Goal: Task Accomplishment & Management: Use online tool/utility

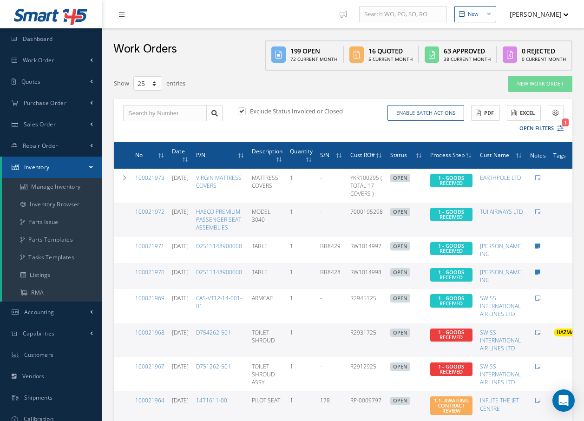
select select "25"
click at [56, 222] on link "Parts Issue" at bounding box center [52, 222] width 100 height 18
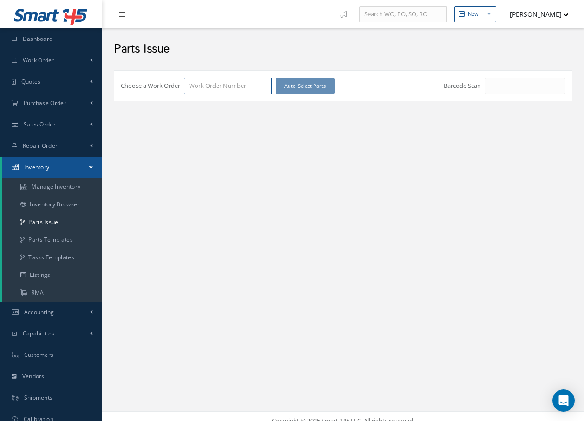
click at [253, 85] on input "Choose a Work Order" at bounding box center [228, 86] width 88 height 17
type input "100021924"
click at [208, 99] on div "Choose a Work Order 100021924 100021924 Auto-Select Parts Barcode Scan # P/N Al…" at bounding box center [343, 85] width 458 height 31
click at [227, 89] on input "100021924" at bounding box center [228, 86] width 88 height 17
click at [213, 101] on span "100021924" at bounding box center [203, 102] width 29 height 8
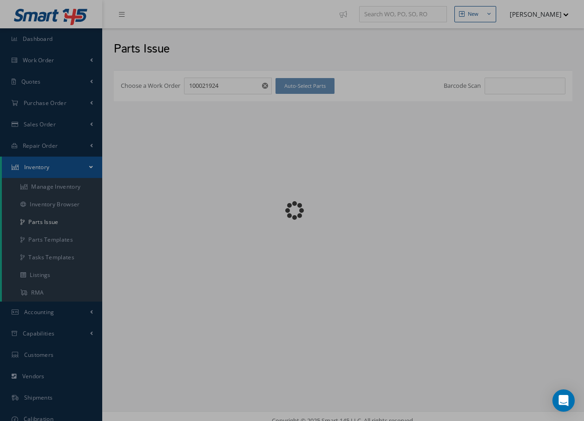
checkbox input "false"
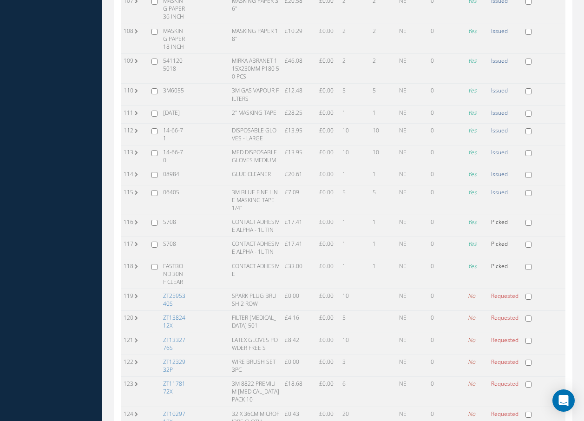
scroll to position [3111, 0]
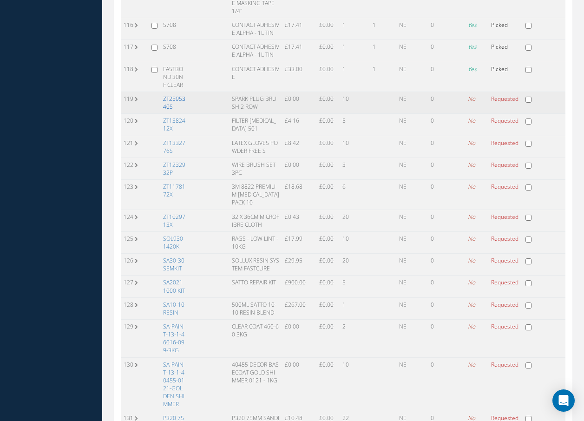
click at [169, 95] on link "ZT2595340S" at bounding box center [174, 103] width 22 height 16
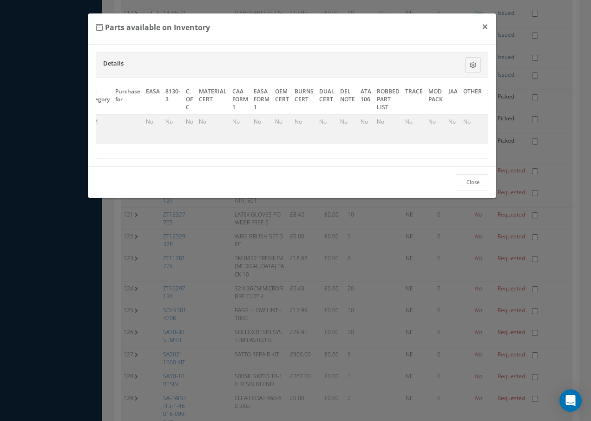
scroll to position [0, 428]
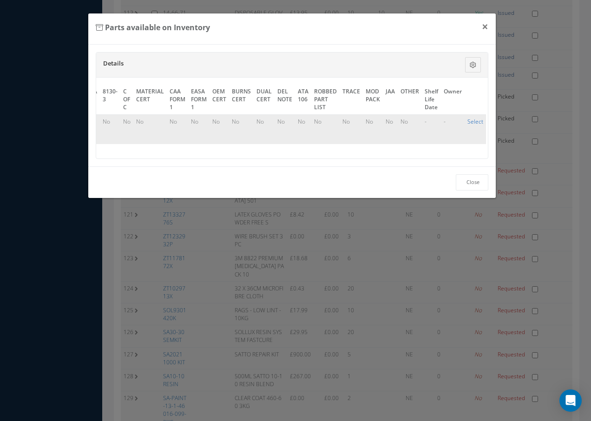
click at [469, 119] on link "Select" at bounding box center [475, 121] width 16 height 8
checkbox input "true"
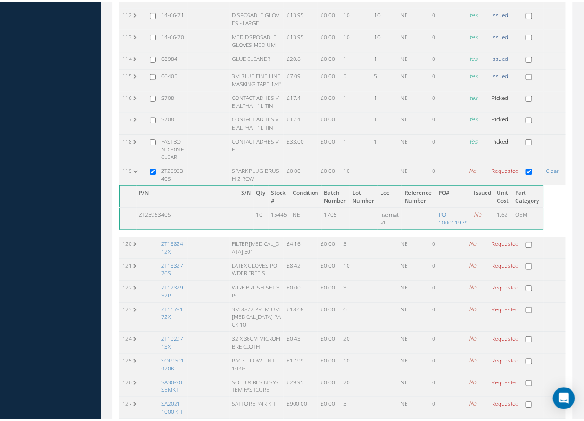
scroll to position [3111, 0]
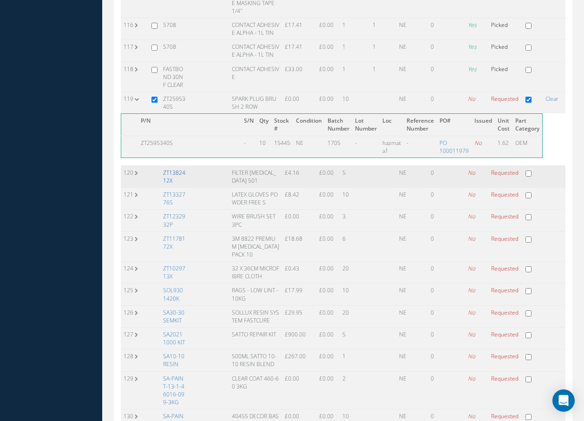
click at [178, 169] on link "ZT1382412X" at bounding box center [174, 177] width 22 height 16
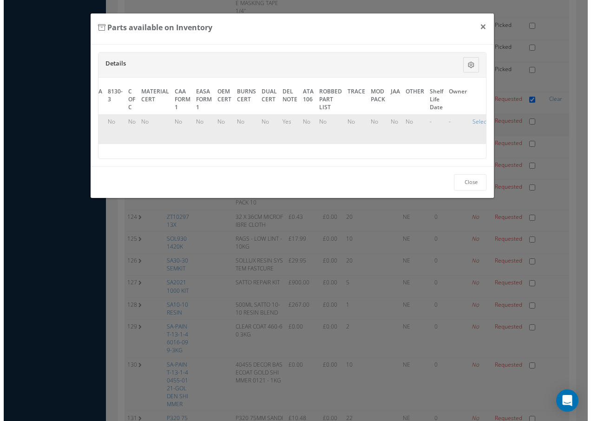
scroll to position [2936, 0]
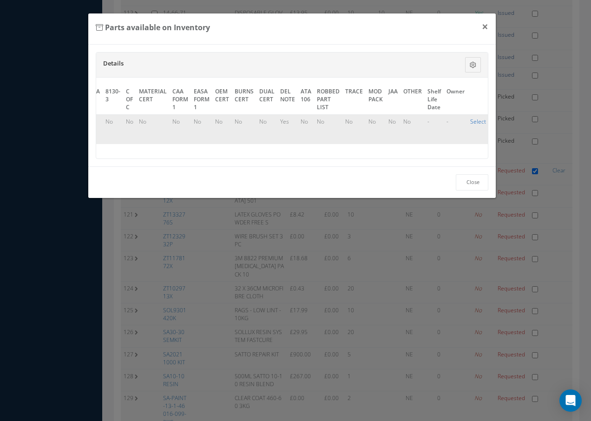
click at [476, 121] on link "Select" at bounding box center [478, 121] width 16 height 8
checkbox input "true"
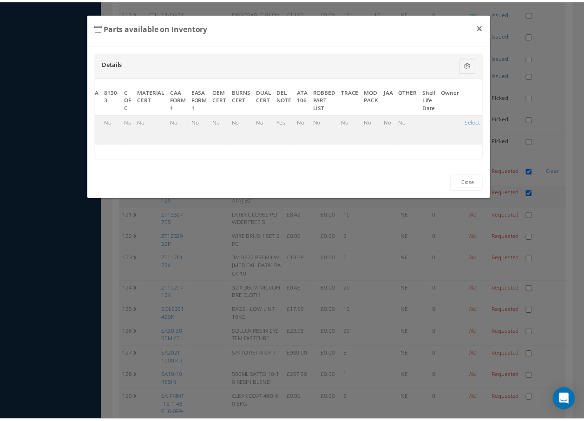
scroll to position [3111, 0]
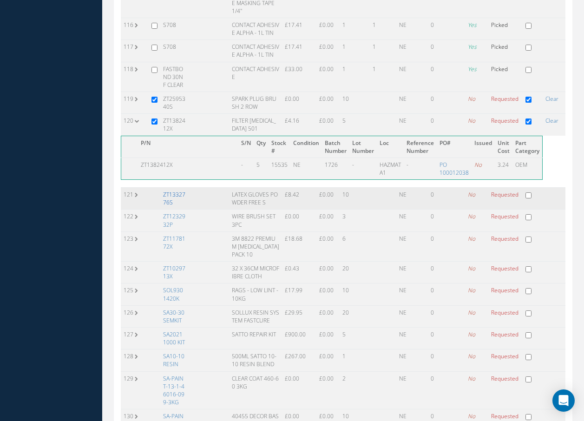
click at [180, 190] on link "ZT1332776S" at bounding box center [174, 198] width 22 height 16
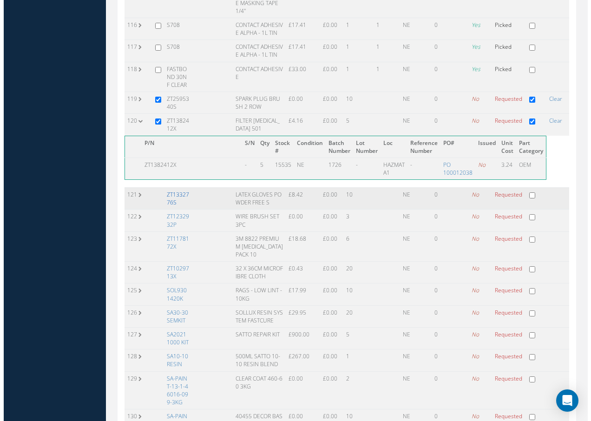
scroll to position [2936, 0]
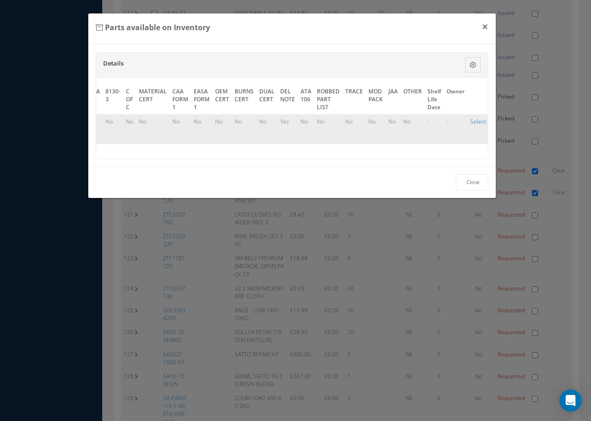
click at [474, 119] on link "Select" at bounding box center [478, 121] width 16 height 8
checkbox input "true"
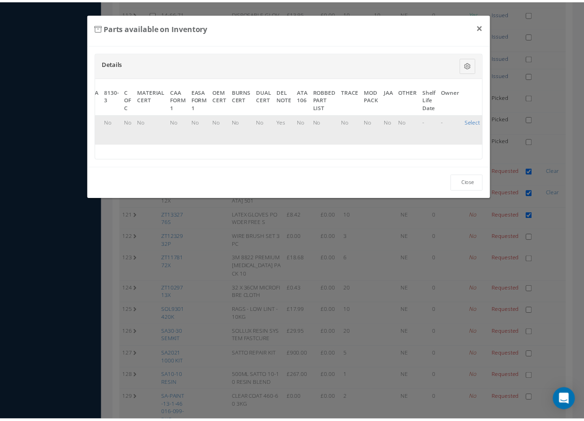
scroll to position [3111, 0]
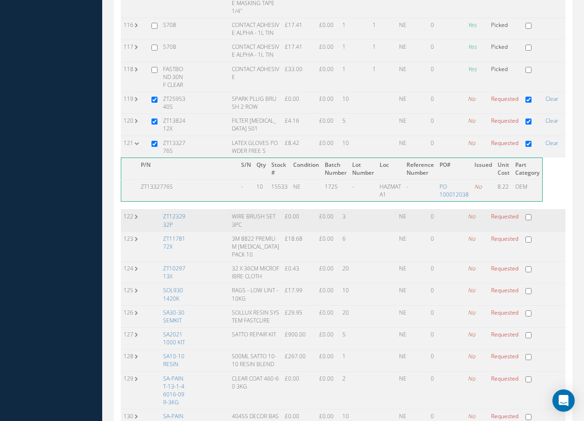
click at [179, 209] on td "ZT1232932P" at bounding box center [174, 220] width 28 height 22
click at [168, 212] on link "ZT1232932P" at bounding box center [174, 220] width 22 height 16
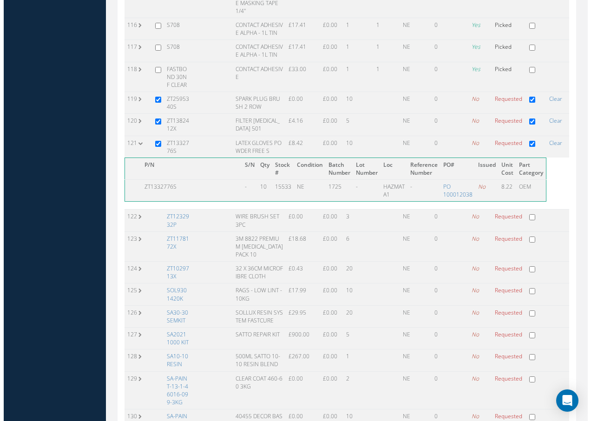
scroll to position [2936, 0]
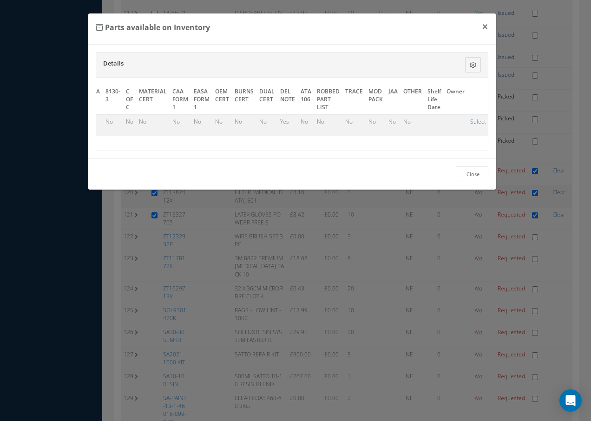
click at [474, 122] on link "Select" at bounding box center [478, 121] width 16 height 8
checkbox input "true"
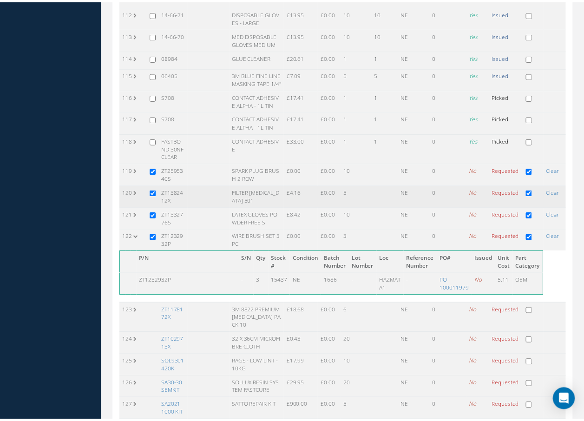
scroll to position [3111, 0]
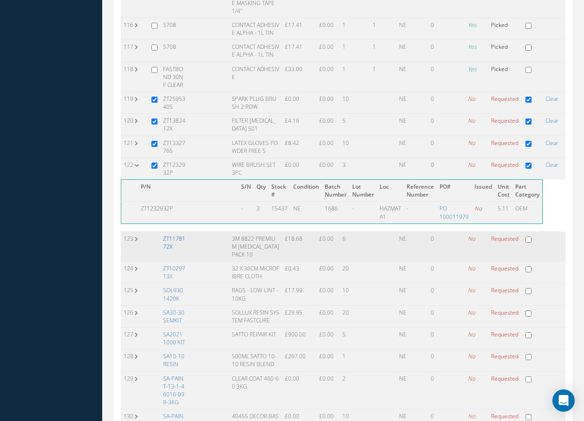
click at [174, 234] on link "ZT1178172X" at bounding box center [174, 242] width 22 height 16
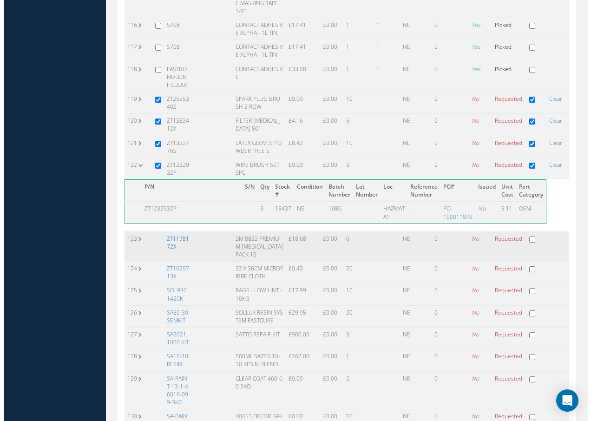
scroll to position [2936, 0]
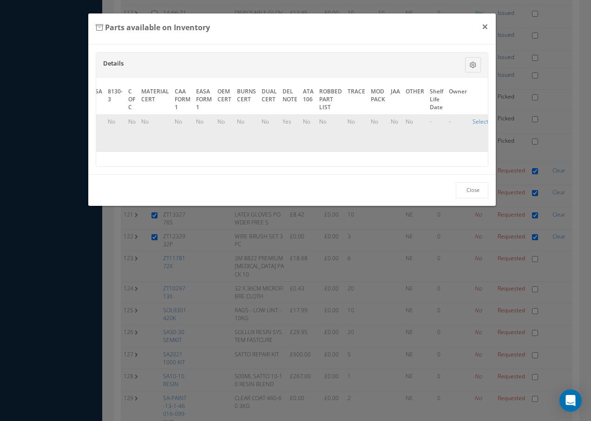
click at [473, 121] on link "Select" at bounding box center [480, 121] width 16 height 8
checkbox input "true"
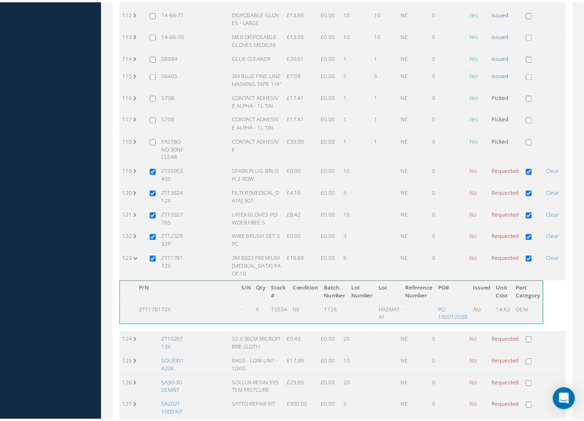
scroll to position [3111, 0]
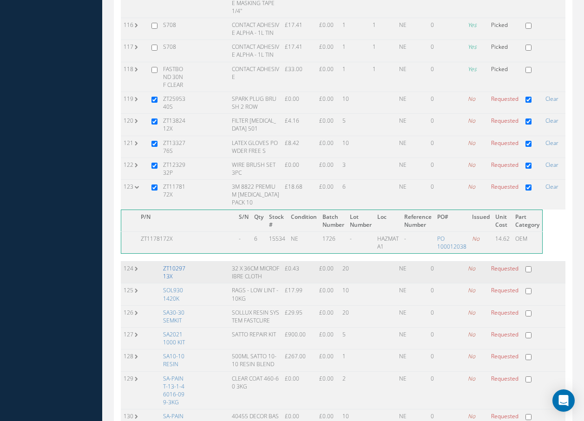
click at [168, 264] on link "ZT1029713X" at bounding box center [174, 272] width 22 height 16
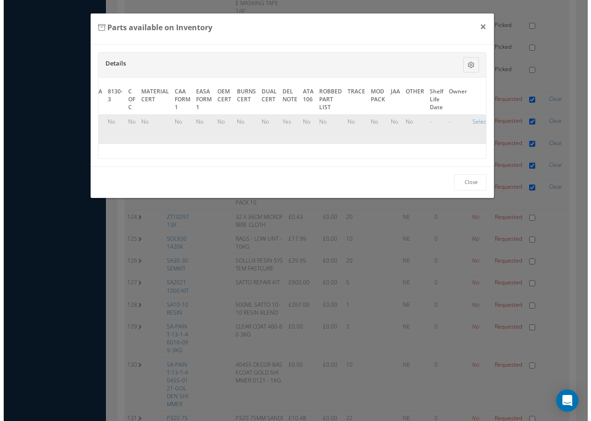
scroll to position [2936, 0]
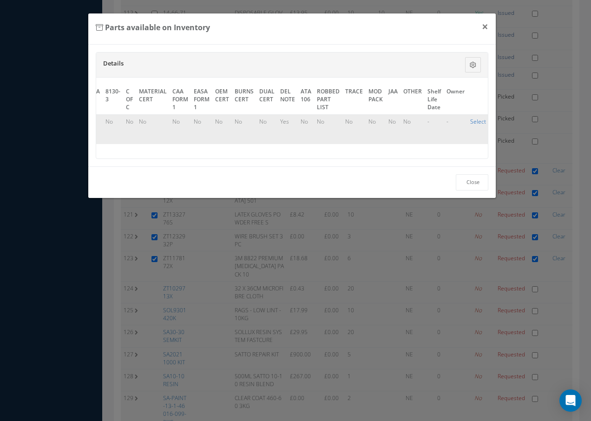
click at [479, 121] on link "Select" at bounding box center [478, 121] width 16 height 8
checkbox input "true"
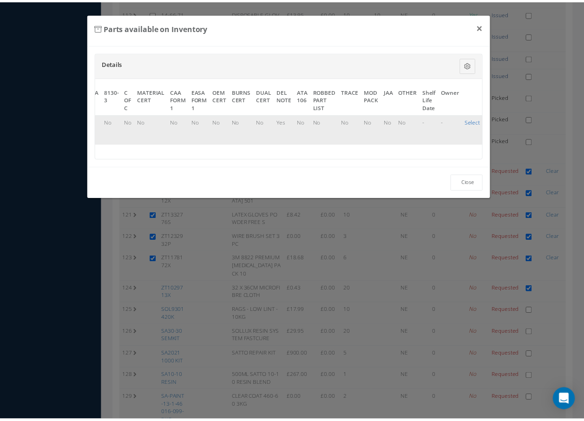
scroll to position [3111, 0]
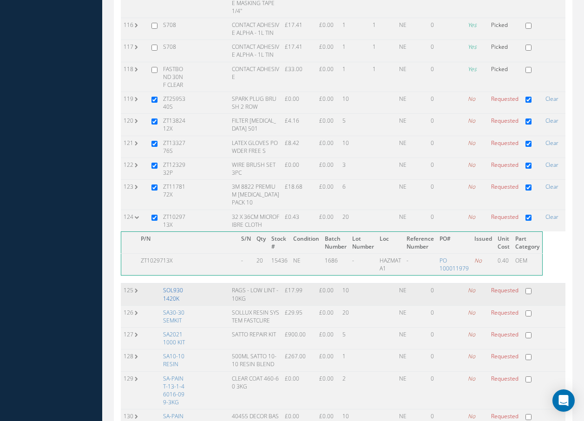
click at [172, 291] on link "SOL9301420K" at bounding box center [173, 294] width 20 height 16
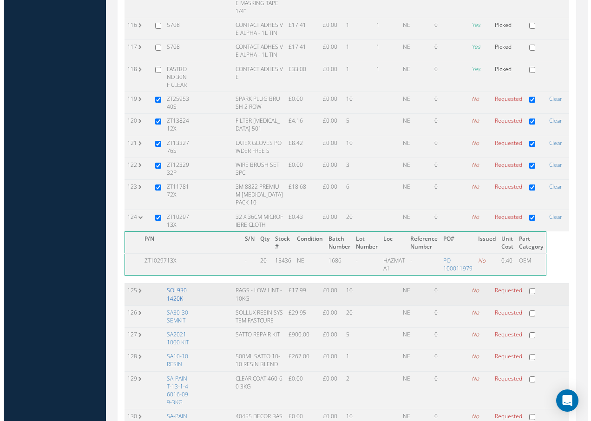
scroll to position [2936, 0]
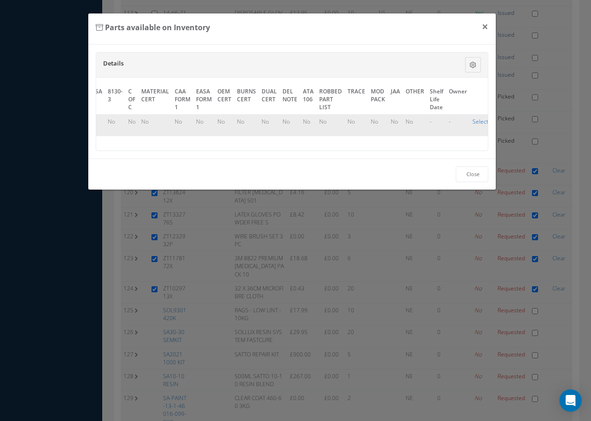
click at [477, 121] on link "Select" at bounding box center [480, 121] width 16 height 8
checkbox input "true"
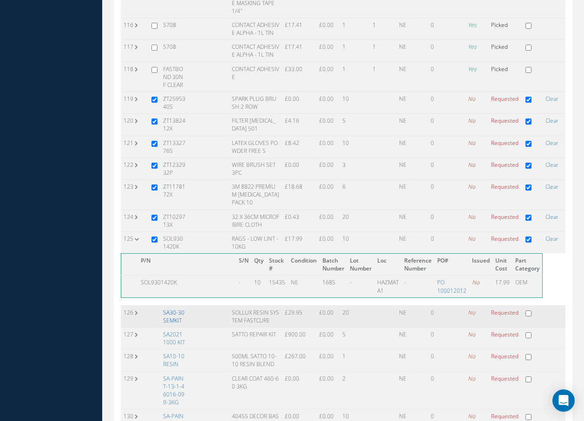
click at [169, 308] on link "SA30-30 SEMKIT" at bounding box center [173, 316] width 21 height 16
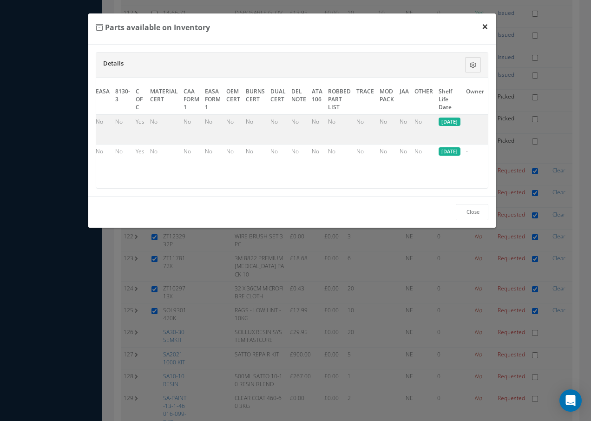
click at [486, 23] on button "×" at bounding box center [484, 26] width 21 height 26
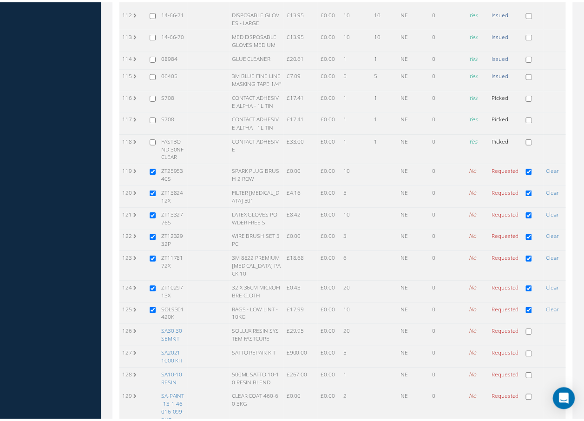
scroll to position [3111, 0]
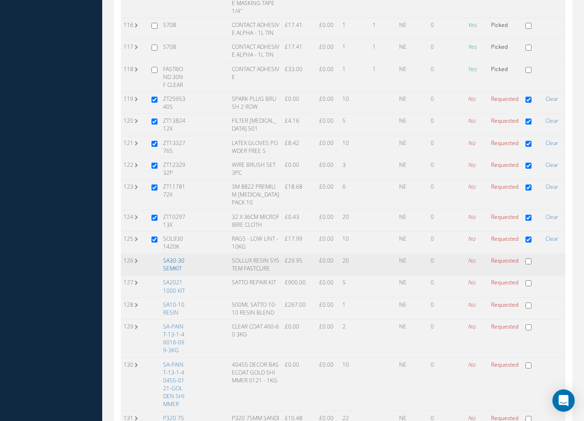
click at [170, 256] on link "SA30-30 SEMKIT" at bounding box center [173, 264] width 21 height 16
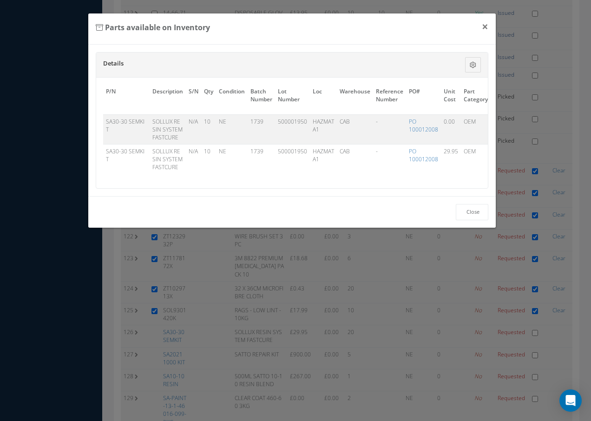
scroll to position [0, 460]
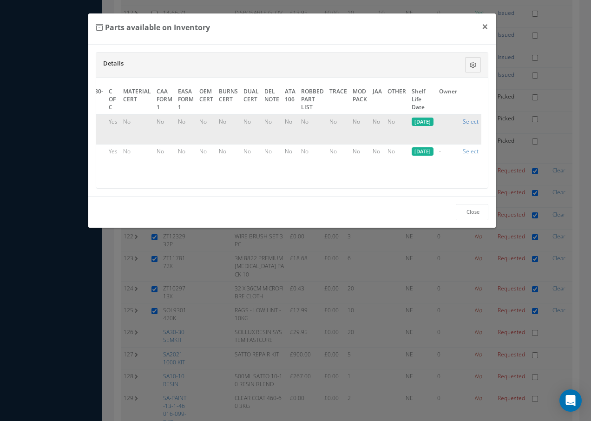
click at [469, 122] on link "Select" at bounding box center [470, 121] width 16 height 8
checkbox input "true"
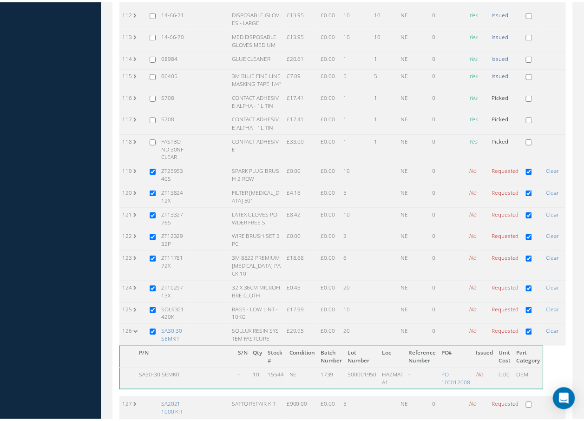
scroll to position [3111, 0]
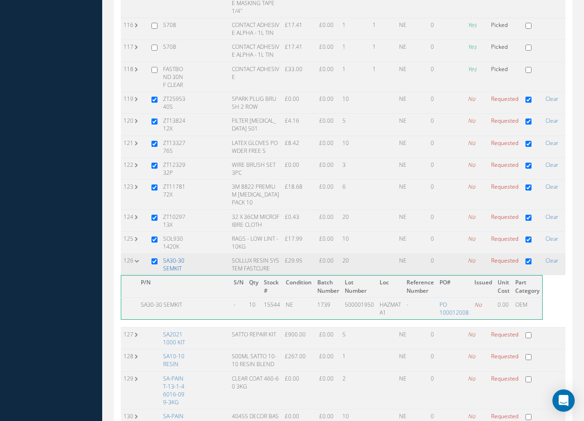
click at [174, 257] on link "SA30-30 SEMKIT" at bounding box center [173, 264] width 21 height 16
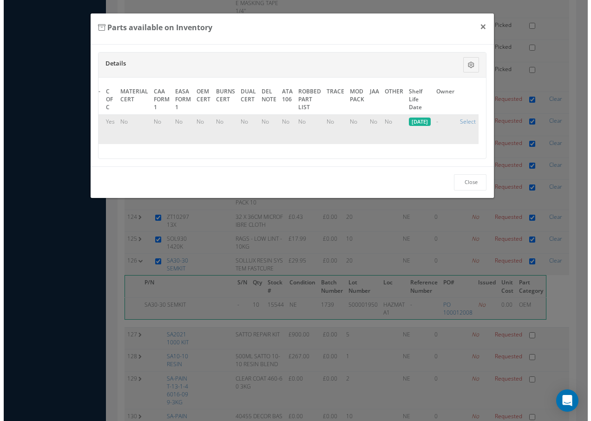
scroll to position [2936, 0]
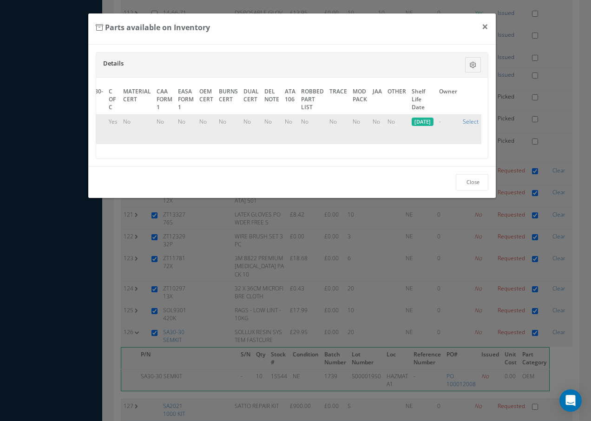
click at [471, 119] on link "Select" at bounding box center [470, 121] width 16 height 8
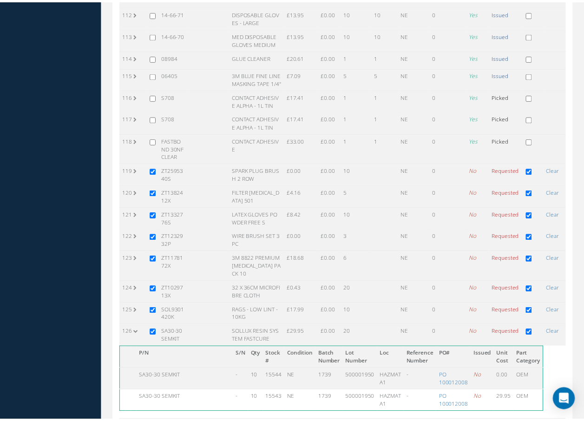
scroll to position [3111, 0]
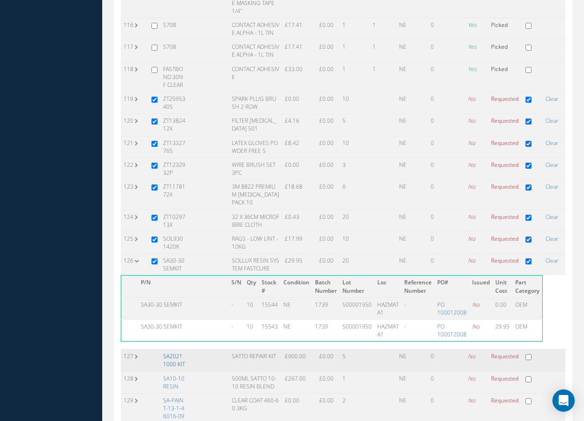
click at [178, 352] on link "SA2021 1000 KIT" at bounding box center [174, 360] width 22 height 16
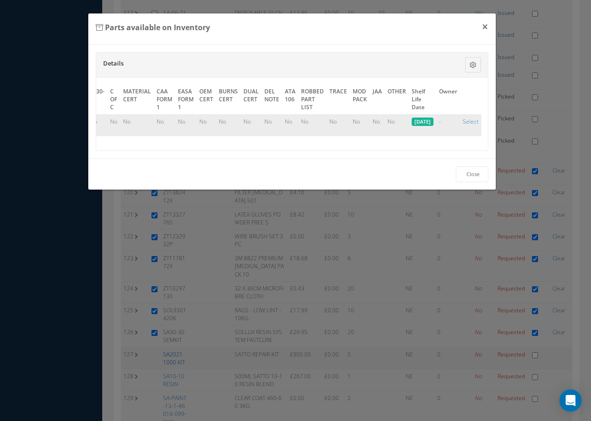
scroll to position [0, 456]
click at [470, 121] on link "Select" at bounding box center [470, 121] width 16 height 8
checkbox input "true"
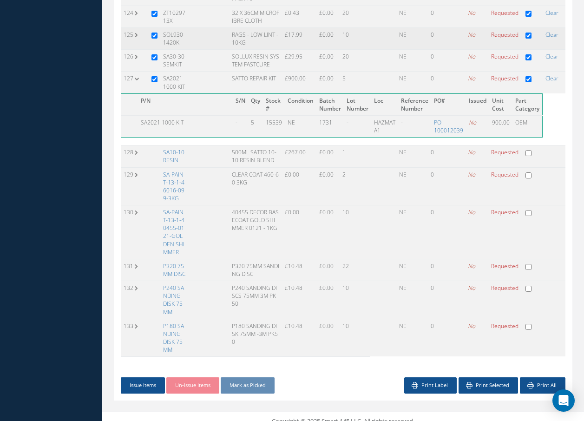
scroll to position [3325, 0]
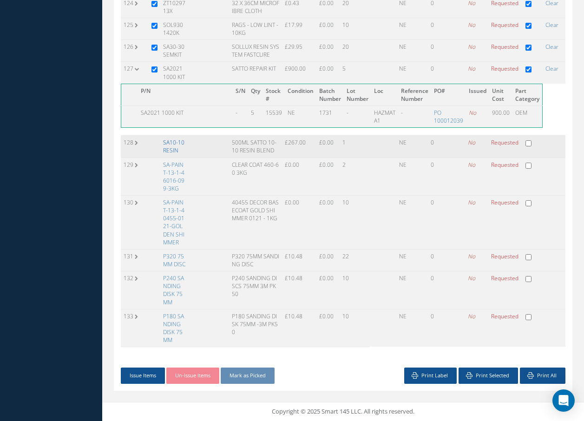
click at [173, 138] on link "SA10-10 RESIN" at bounding box center [173, 146] width 21 height 16
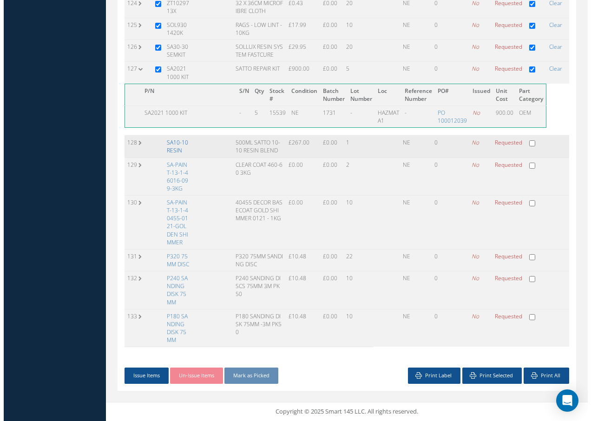
scroll to position [3067, 0]
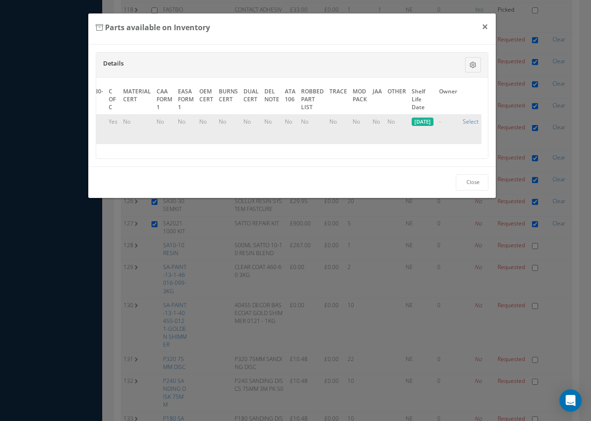
click at [467, 119] on link "Select" at bounding box center [470, 121] width 16 height 8
checkbox input "true"
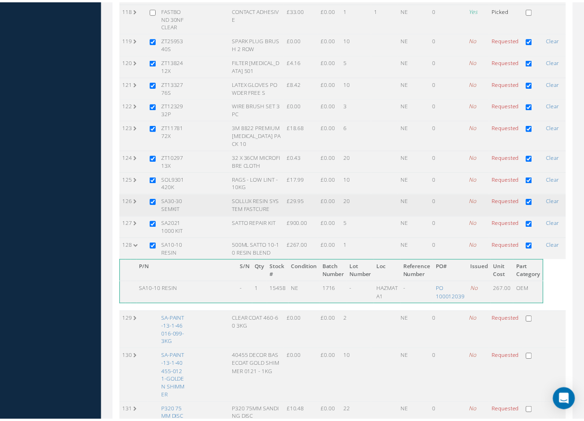
scroll to position [3250, 0]
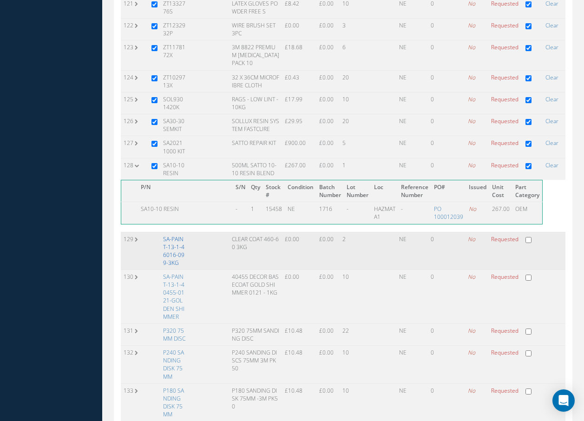
click at [173, 244] on link "SA-PAINT-13-1-46016-099-3KG" at bounding box center [173, 251] width 21 height 32
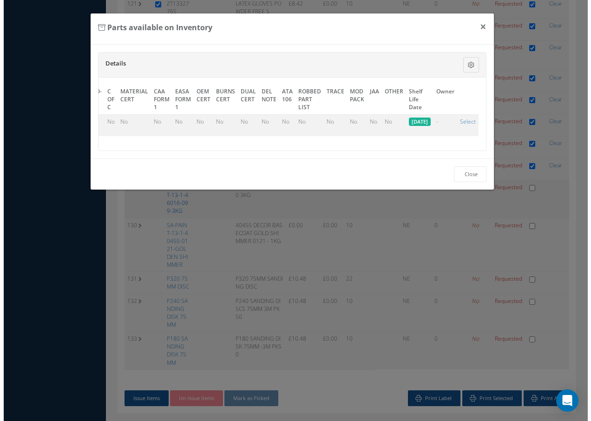
scroll to position [3067, 0]
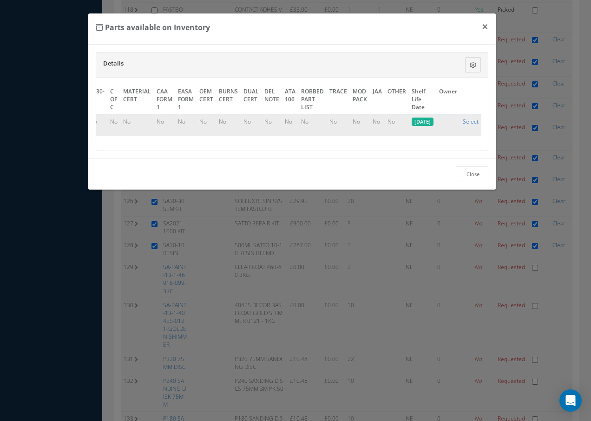
click at [468, 118] on link "Select" at bounding box center [470, 121] width 16 height 8
checkbox input "true"
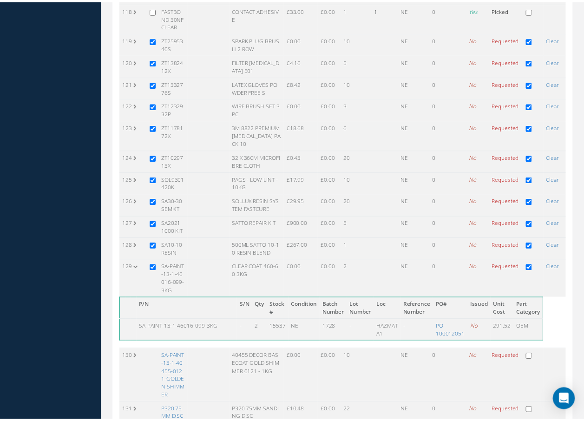
scroll to position [0, 0]
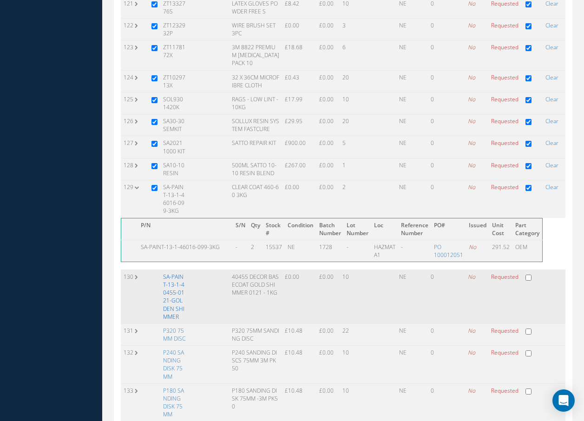
click at [174, 274] on link "SA-PAINT-13-1-40455-0121-GOLDEN SHIMMER" at bounding box center [173, 297] width 21 height 48
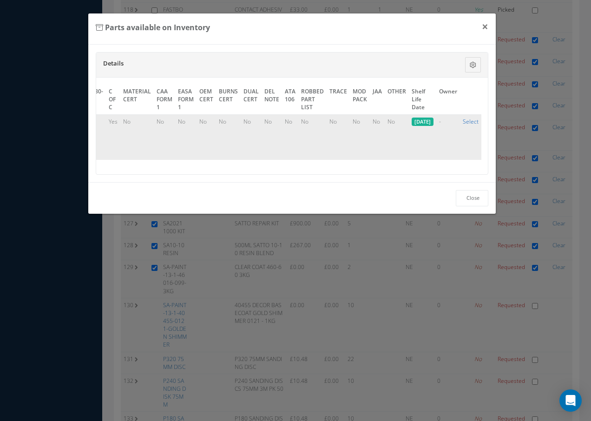
click at [475, 121] on link "Select" at bounding box center [470, 121] width 16 height 8
checkbox input "true"
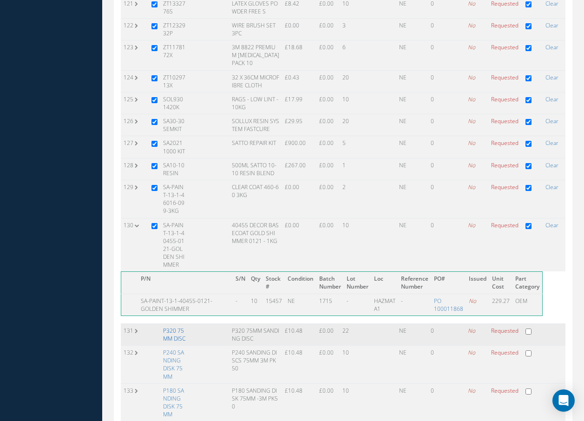
click at [169, 327] on link "P320 75MM DISC" at bounding box center [174, 334] width 22 height 16
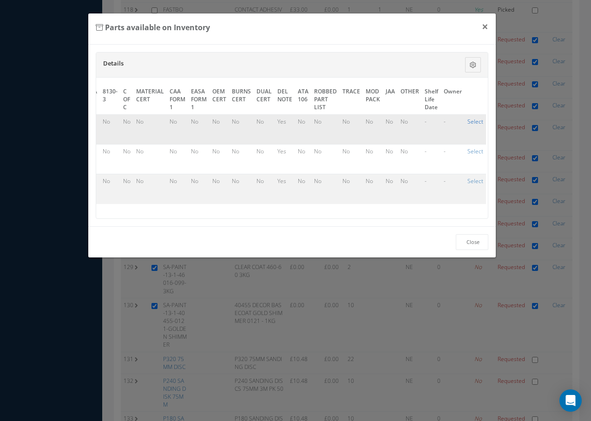
click at [471, 121] on link "Select" at bounding box center [475, 121] width 16 height 8
checkbox input "true"
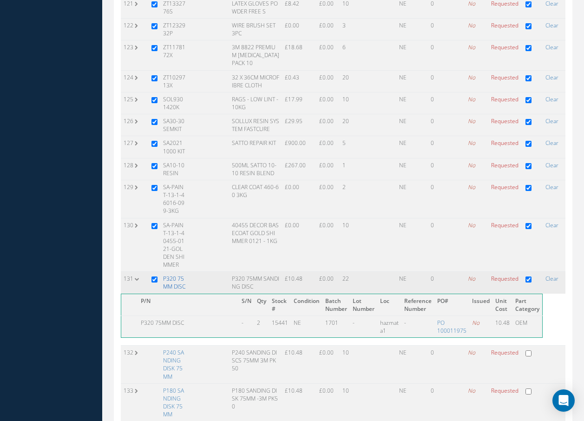
click at [174, 276] on link "P320 75MM DISC" at bounding box center [174, 282] width 22 height 16
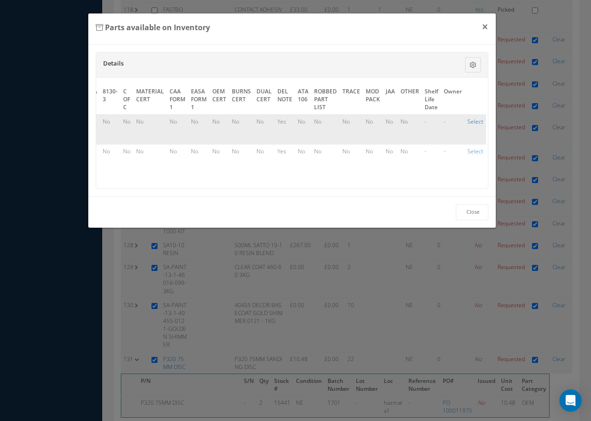
click at [469, 123] on link "Select" at bounding box center [475, 121] width 16 height 8
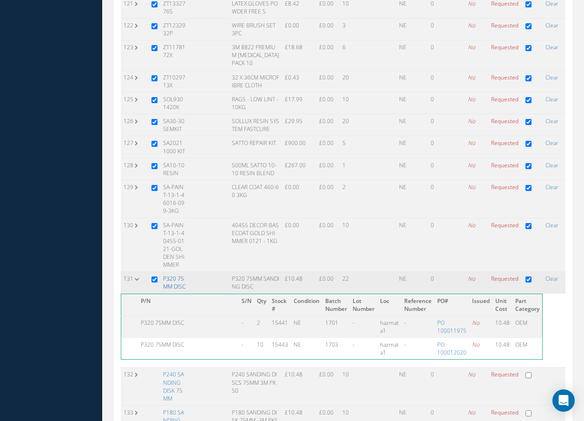
click at [174, 275] on link "P320 75MM DISC" at bounding box center [174, 282] width 22 height 16
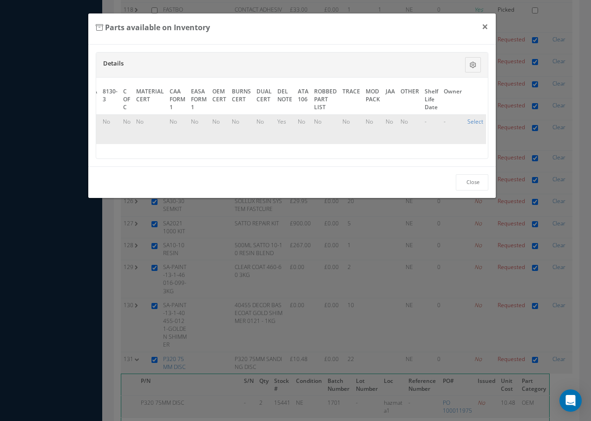
click at [471, 122] on link "Select" at bounding box center [475, 121] width 16 height 8
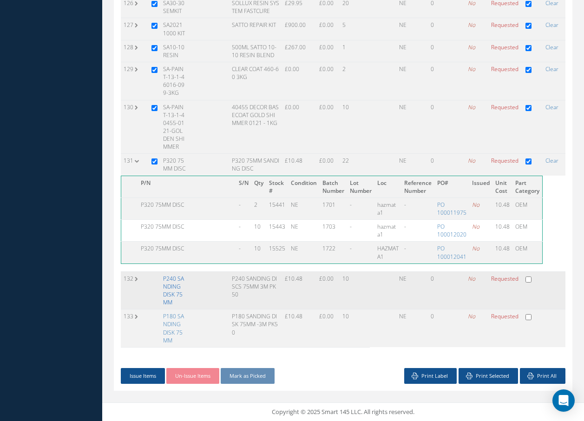
click at [179, 286] on link "P240 SANDING DISK 75MM" at bounding box center [173, 290] width 21 height 32
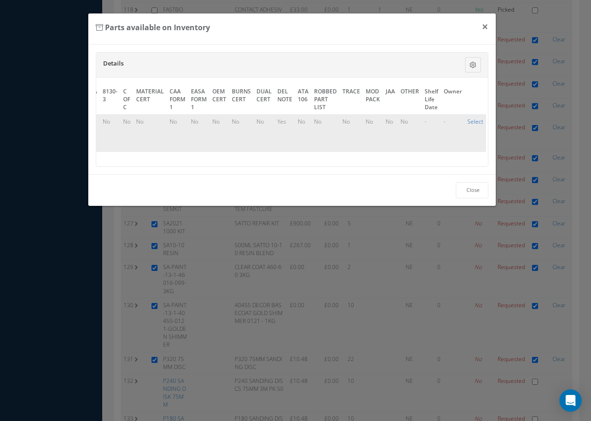
click at [469, 120] on link "Select" at bounding box center [475, 121] width 16 height 8
checkbox input "true"
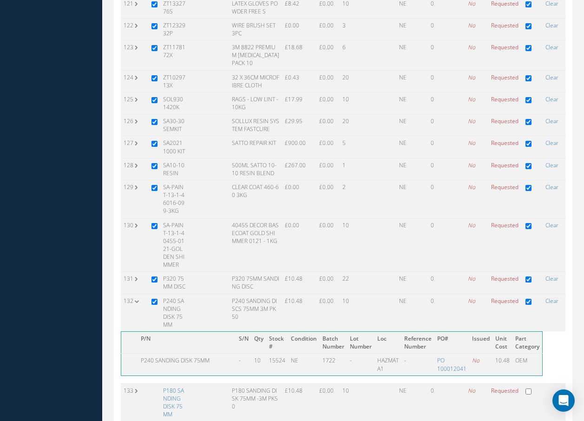
click at [172, 392] on link "P180 SANDING DISK 75MM" at bounding box center [173, 402] width 21 height 32
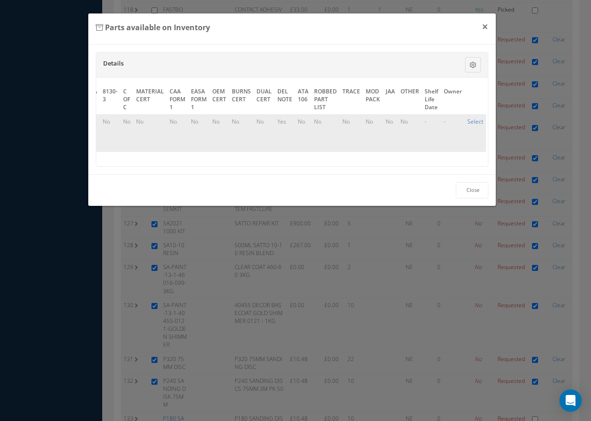
click at [473, 121] on link "Select" at bounding box center [475, 121] width 16 height 8
checkbox input "true"
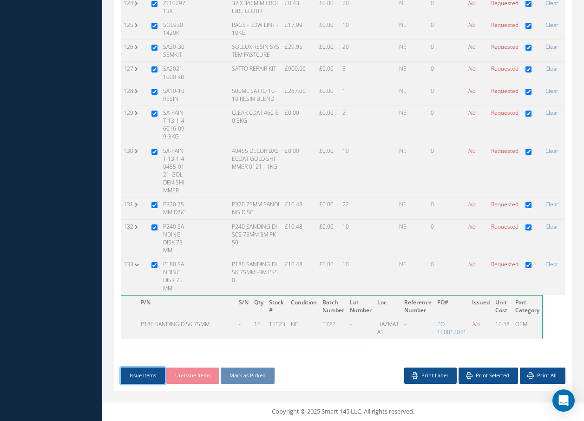
click at [146, 376] on button "Issue Items" at bounding box center [143, 375] width 44 height 16
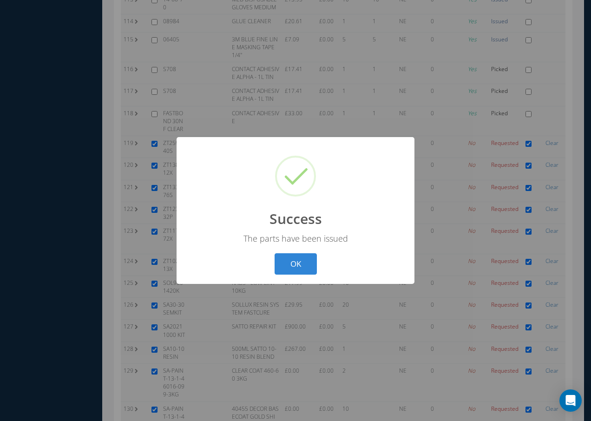
click at [293, 264] on button "OK" at bounding box center [295, 264] width 42 height 22
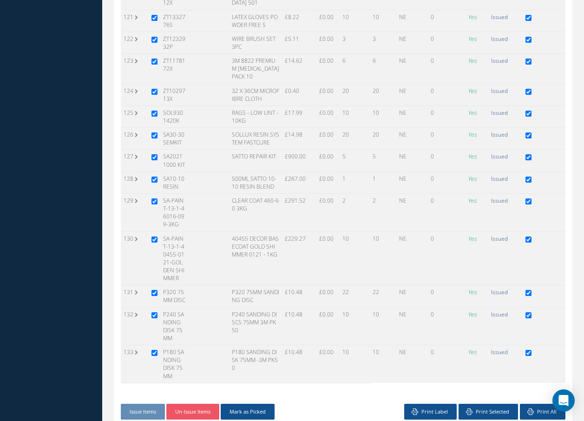
scroll to position [3274, 0]
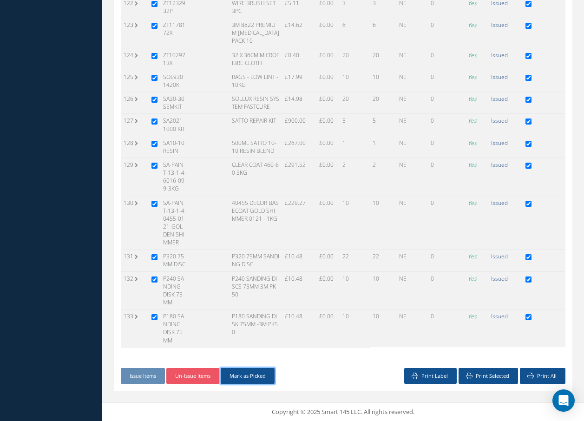
click at [267, 374] on button "Mark as Picked" at bounding box center [248, 376] width 54 height 16
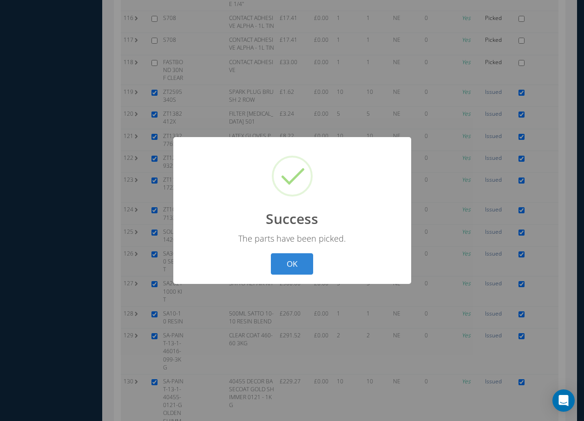
scroll to position [3067, 0]
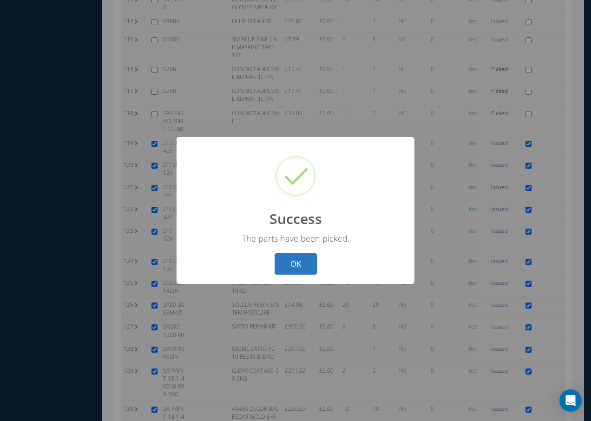
click at [300, 270] on button "OK" at bounding box center [295, 264] width 42 height 22
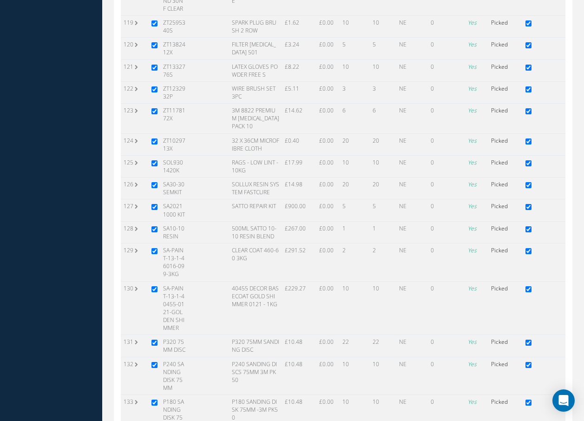
scroll to position [3274, 0]
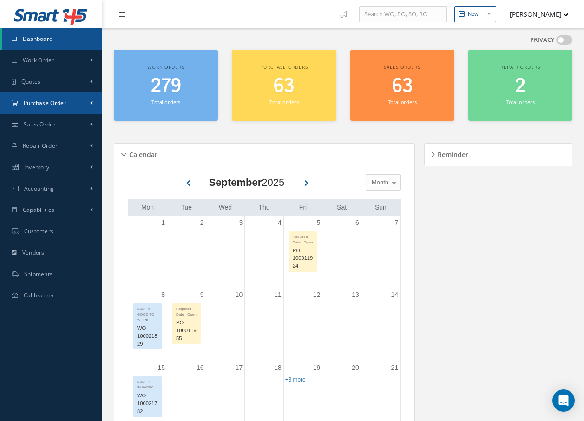
click at [60, 108] on link "Purchase Order" at bounding box center [51, 102] width 102 height 21
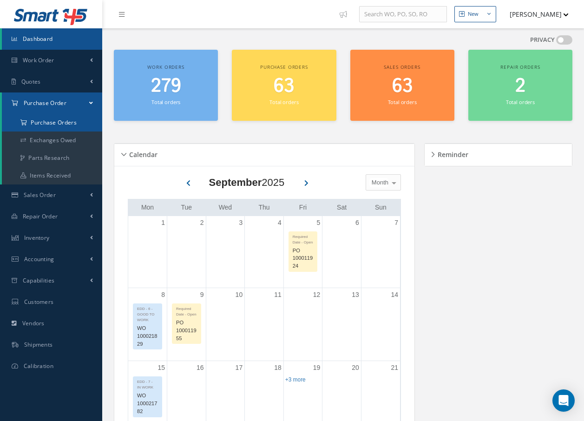
click at [62, 124] on a=1&status_id=2&status_id=3&status_id=5&collapsedFilters"] "Purchase Orders" at bounding box center [52, 123] width 100 height 18
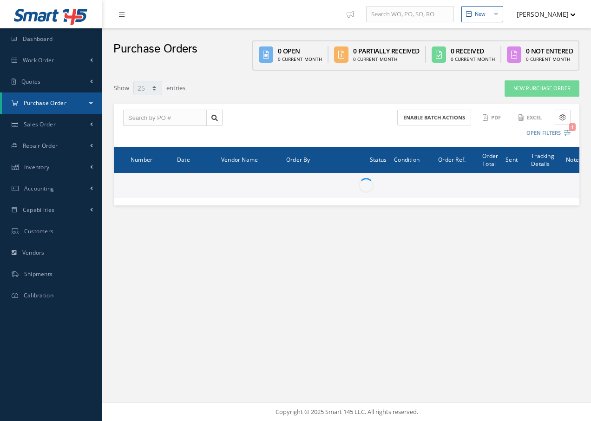
select select "25"
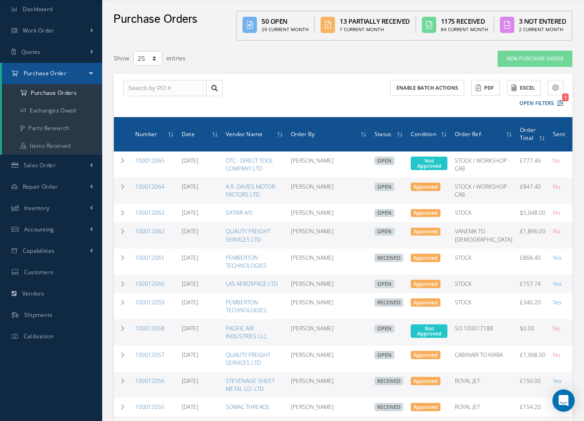
scroll to position [46, 0]
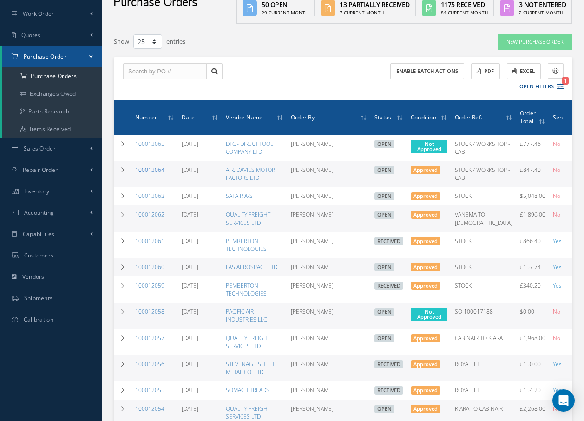
click at [158, 174] on link "100012064" at bounding box center [149, 170] width 29 height 8
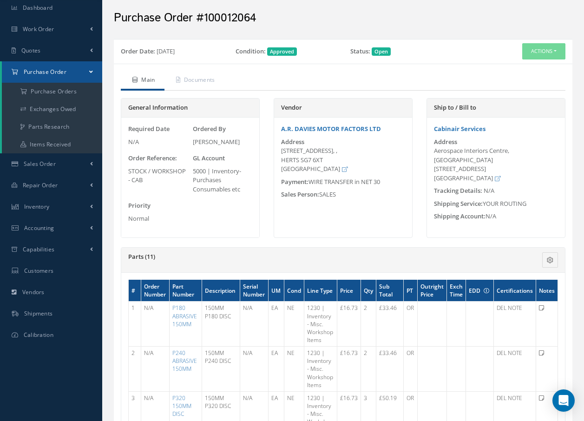
scroll to position [46, 0]
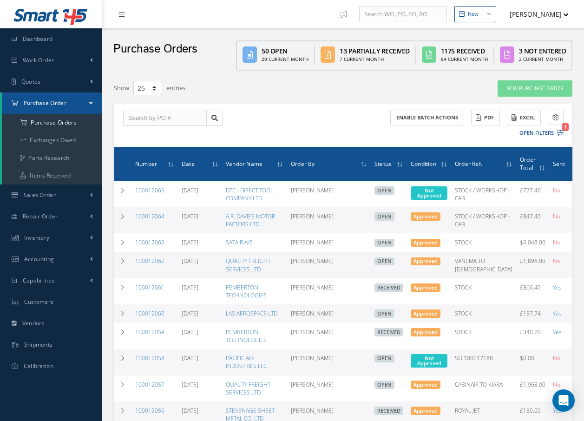
select select "25"
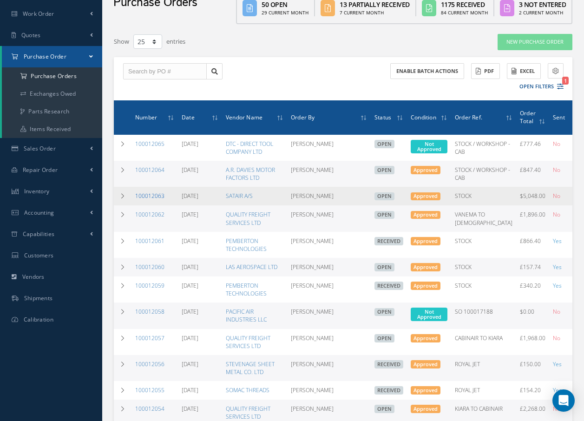
click at [156, 200] on link "100012063" at bounding box center [149, 196] width 29 height 8
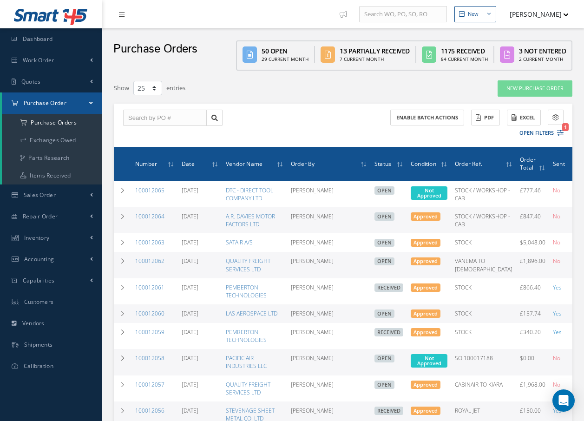
select select "25"
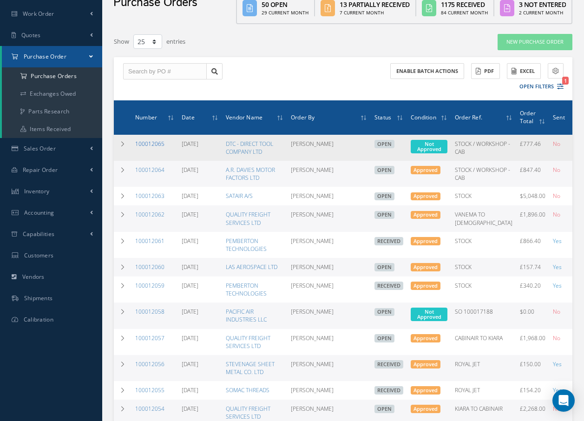
click at [152, 143] on link "100012065" at bounding box center [149, 144] width 29 height 8
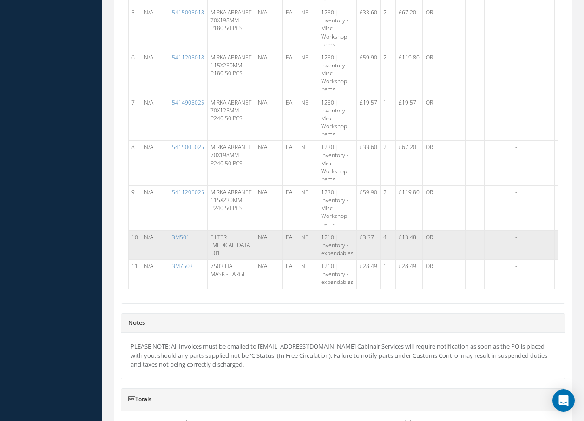
scroll to position [511, 0]
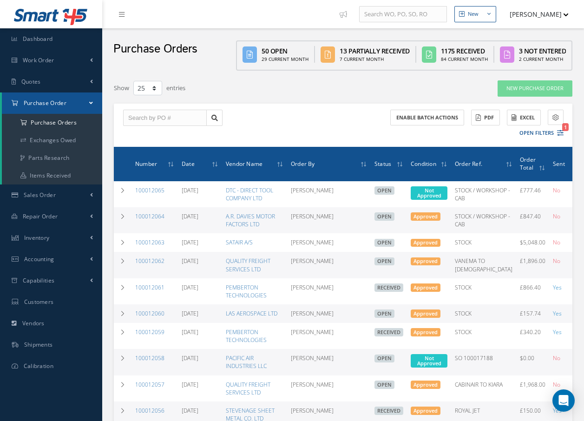
select select "25"
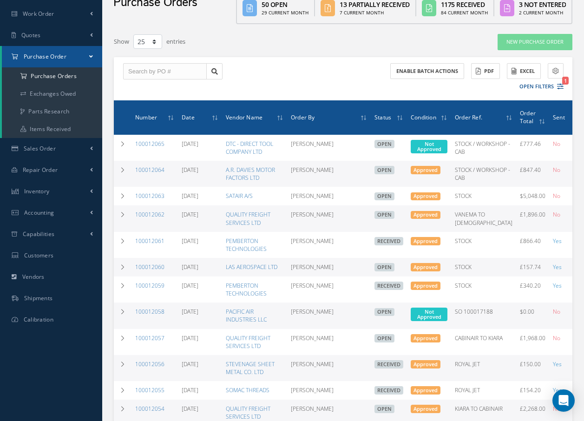
scroll to position [46, 0]
click at [153, 174] on link "100012064" at bounding box center [149, 170] width 29 height 8
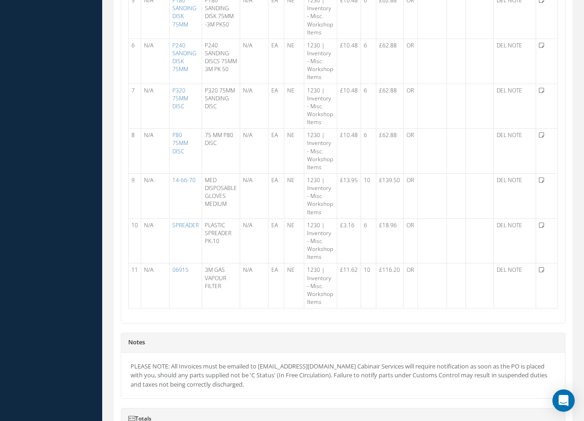
scroll to position [557, 0]
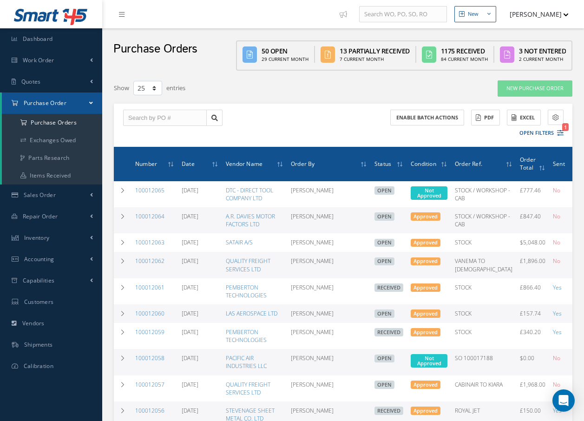
select select "25"
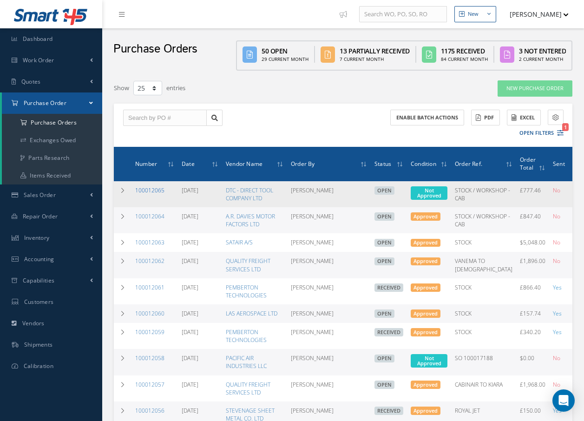
click at [156, 190] on link "100012065" at bounding box center [149, 190] width 29 height 8
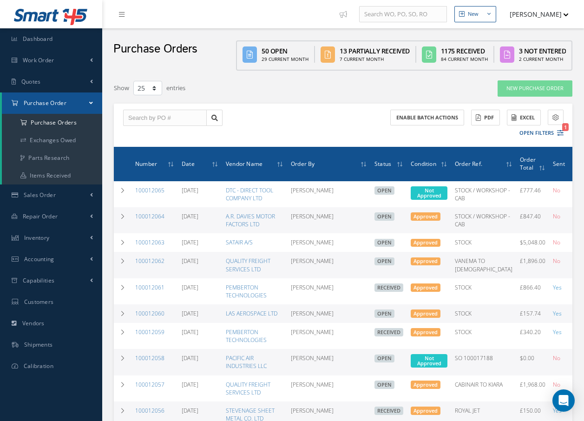
select select "25"
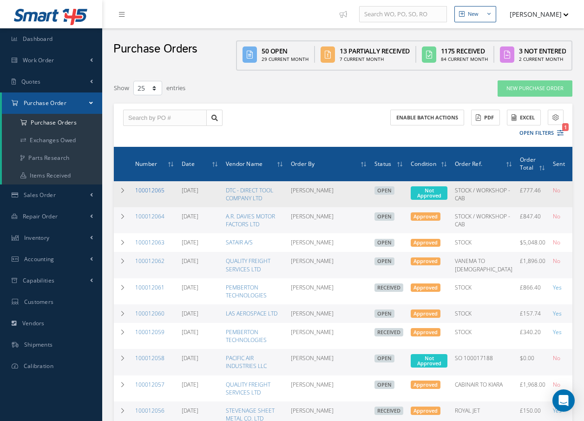
click at [146, 192] on link "100012065" at bounding box center [149, 190] width 29 height 8
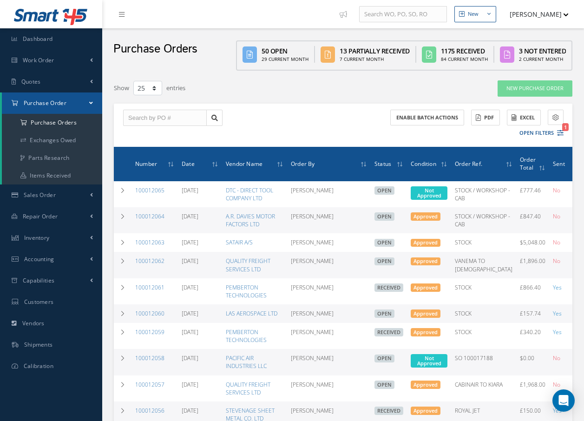
select select "25"
click at [249, 26] on nav "New New Work Order New Purchase Order New Customer Quote New Sales Order New Re…" at bounding box center [342, 14] width 481 height 28
